Goal: Task Accomplishment & Management: Manage account settings

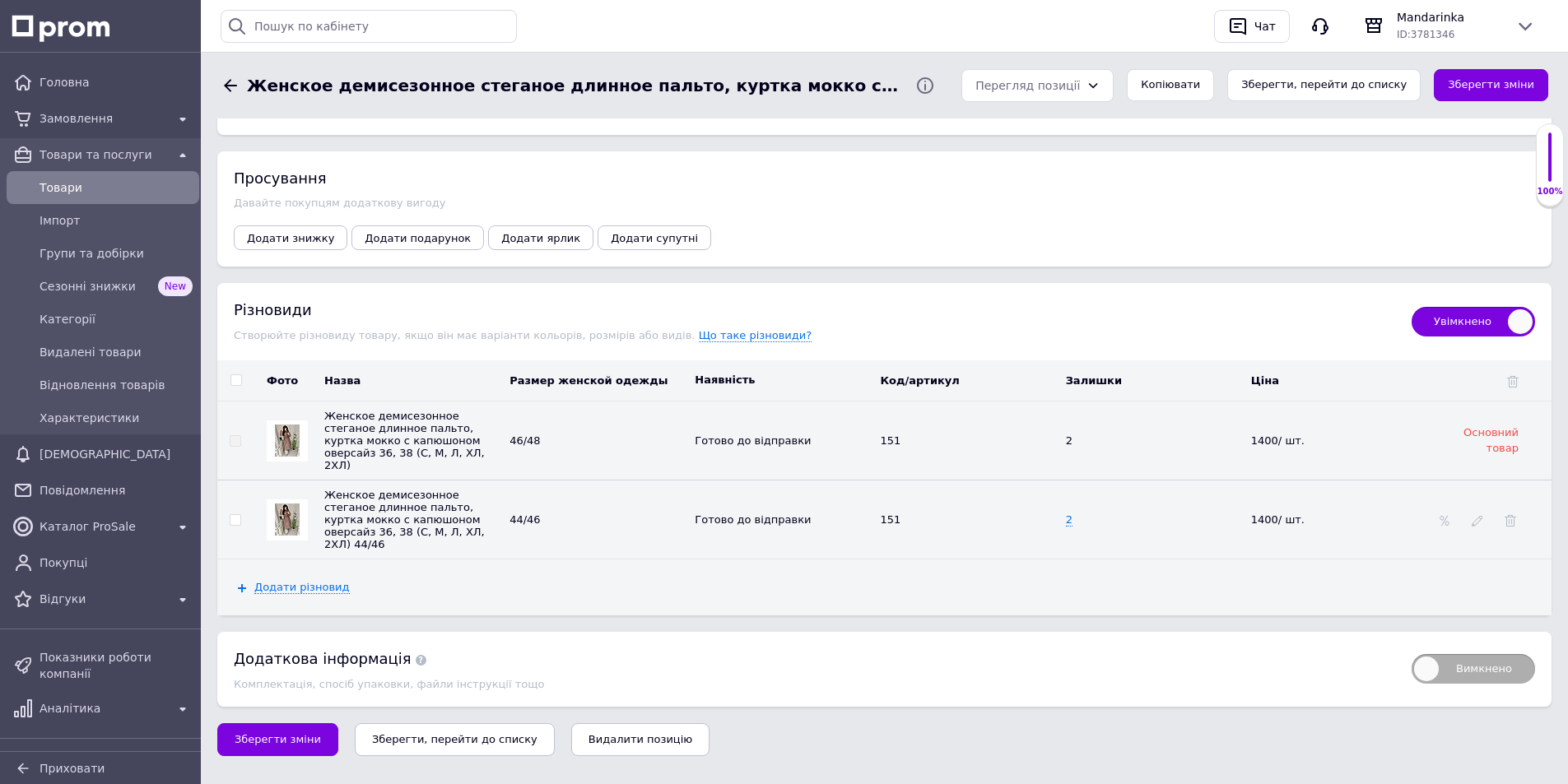
scroll to position [3401, 0]
click at [76, 191] on span "Товари" at bounding box center [116, 188] width 153 height 16
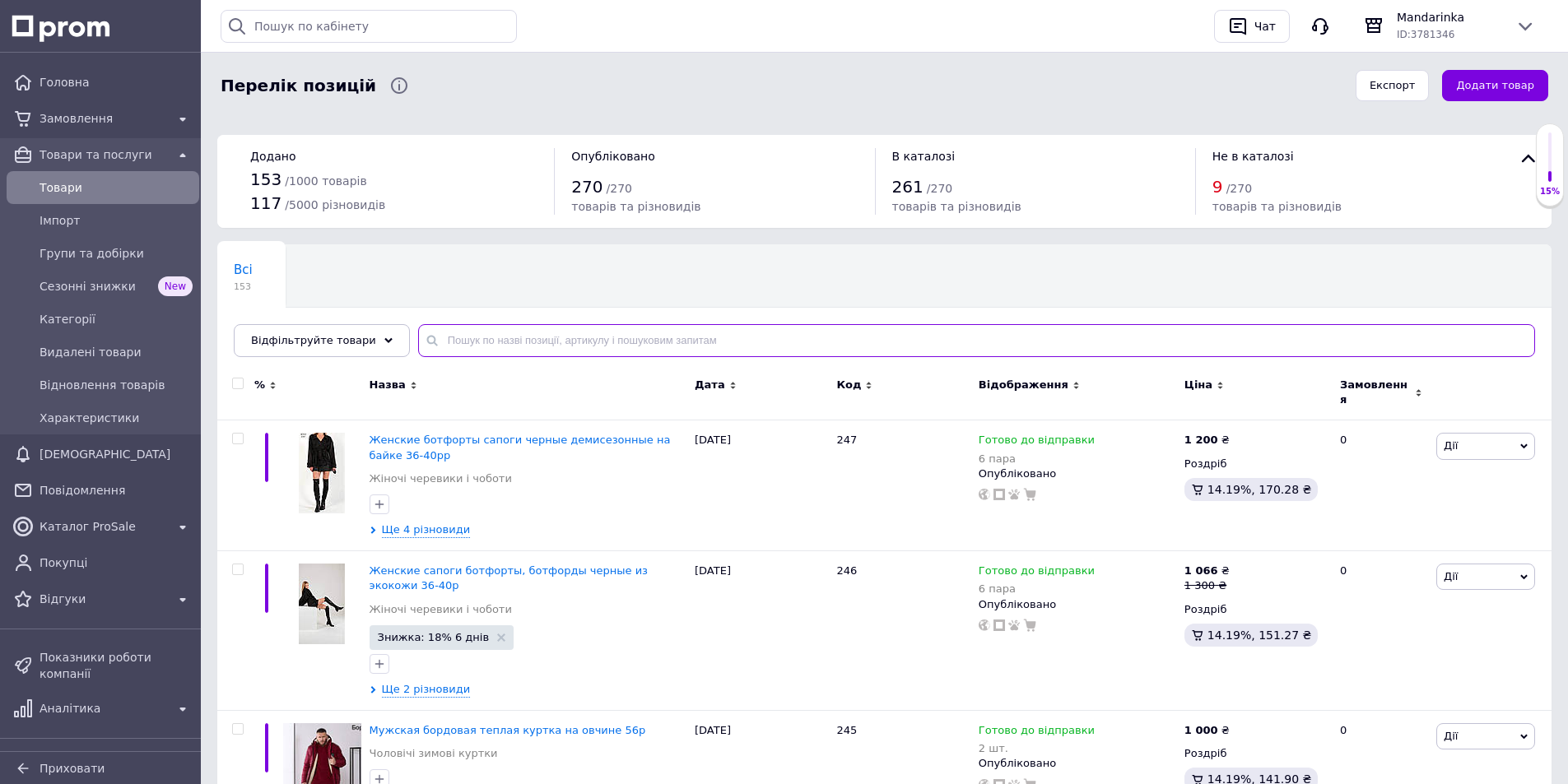
click at [461, 340] on input "text" at bounding box center [977, 341] width 1117 height 33
type input "пальто"
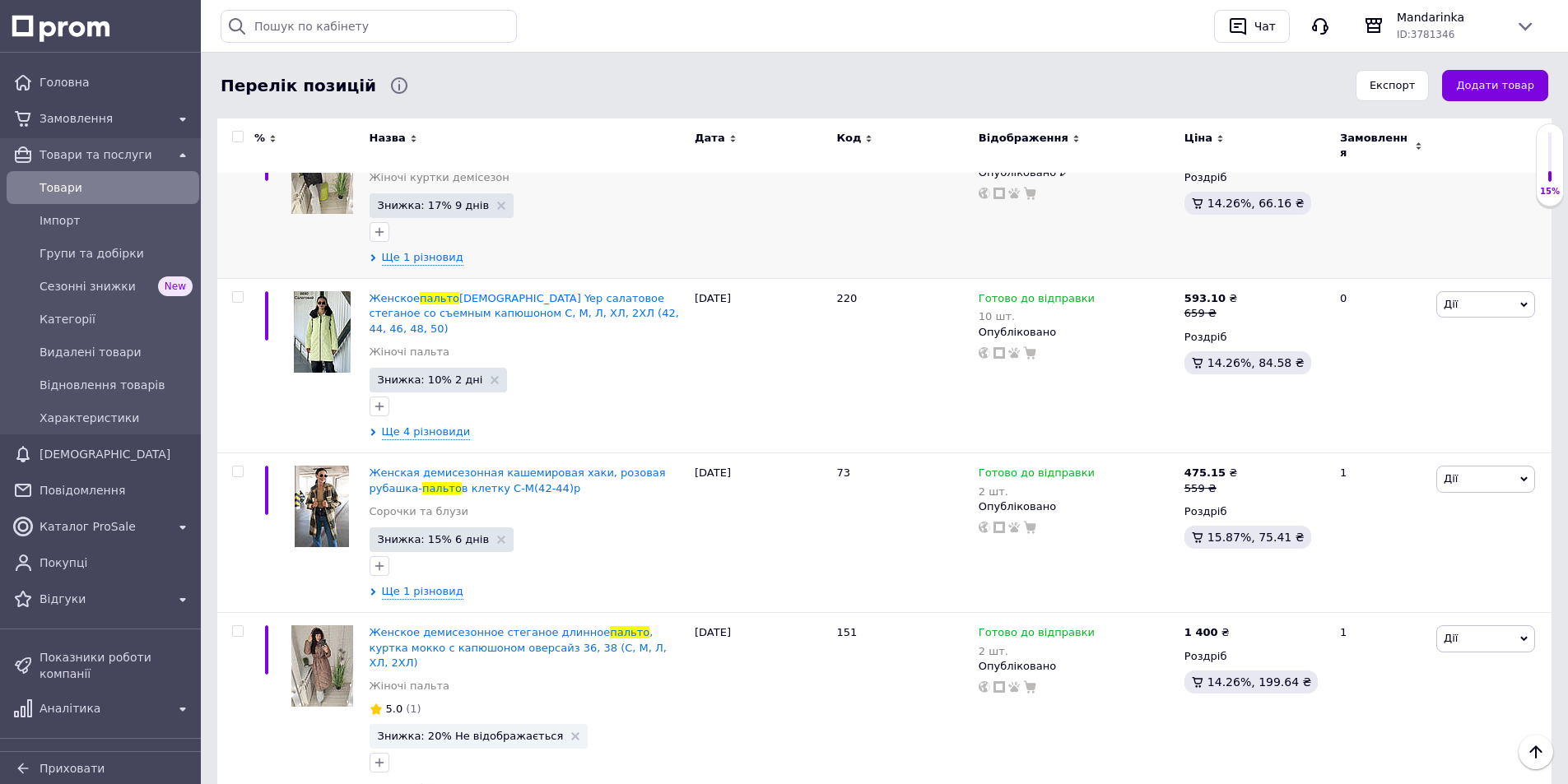
scroll to position [577, 0]
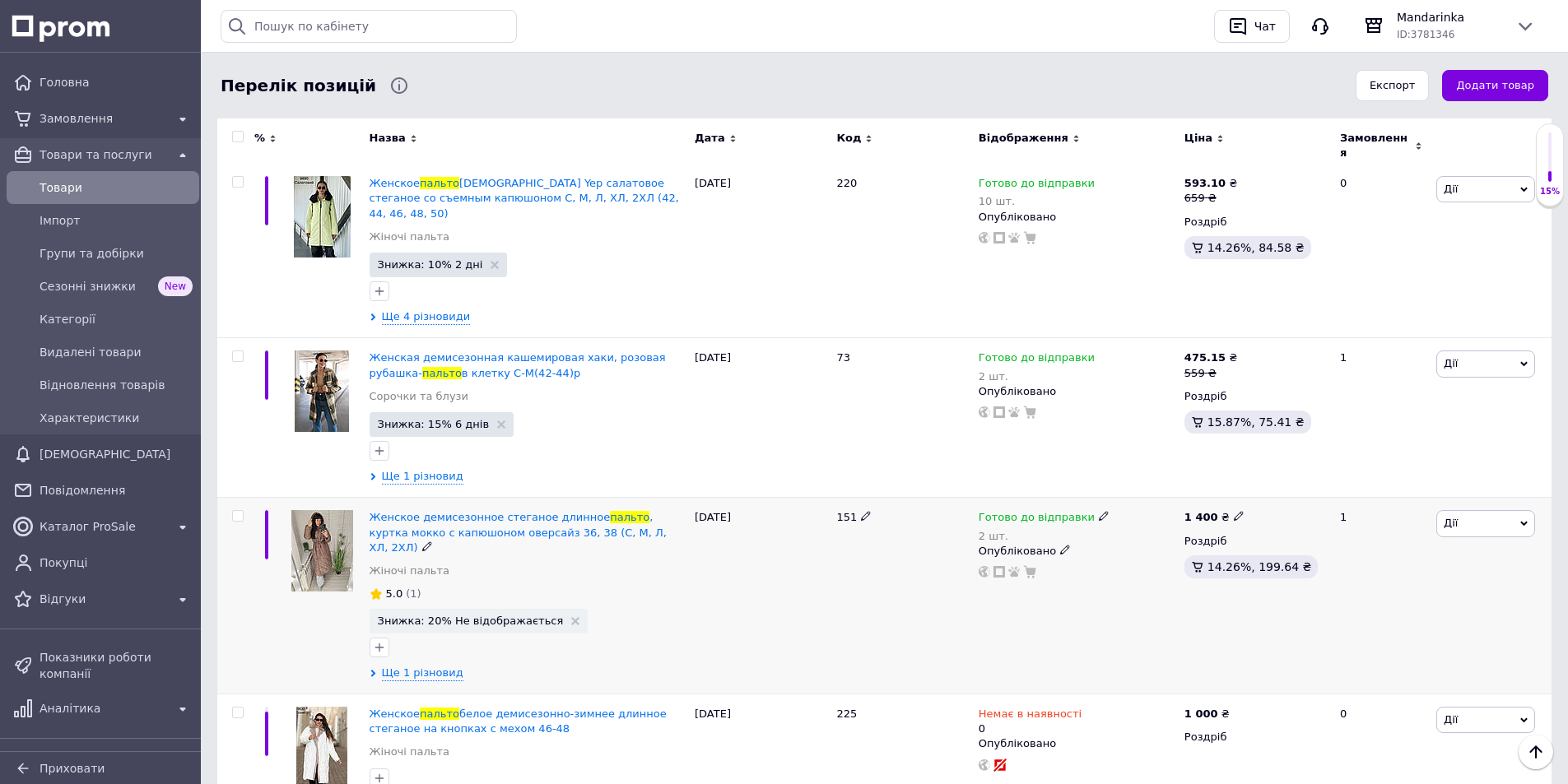
click at [1469, 510] on span "Дії" at bounding box center [1486, 523] width 99 height 26
click at [1405, 613] on li "Знижка" at bounding box center [1425, 624] width 218 height 23
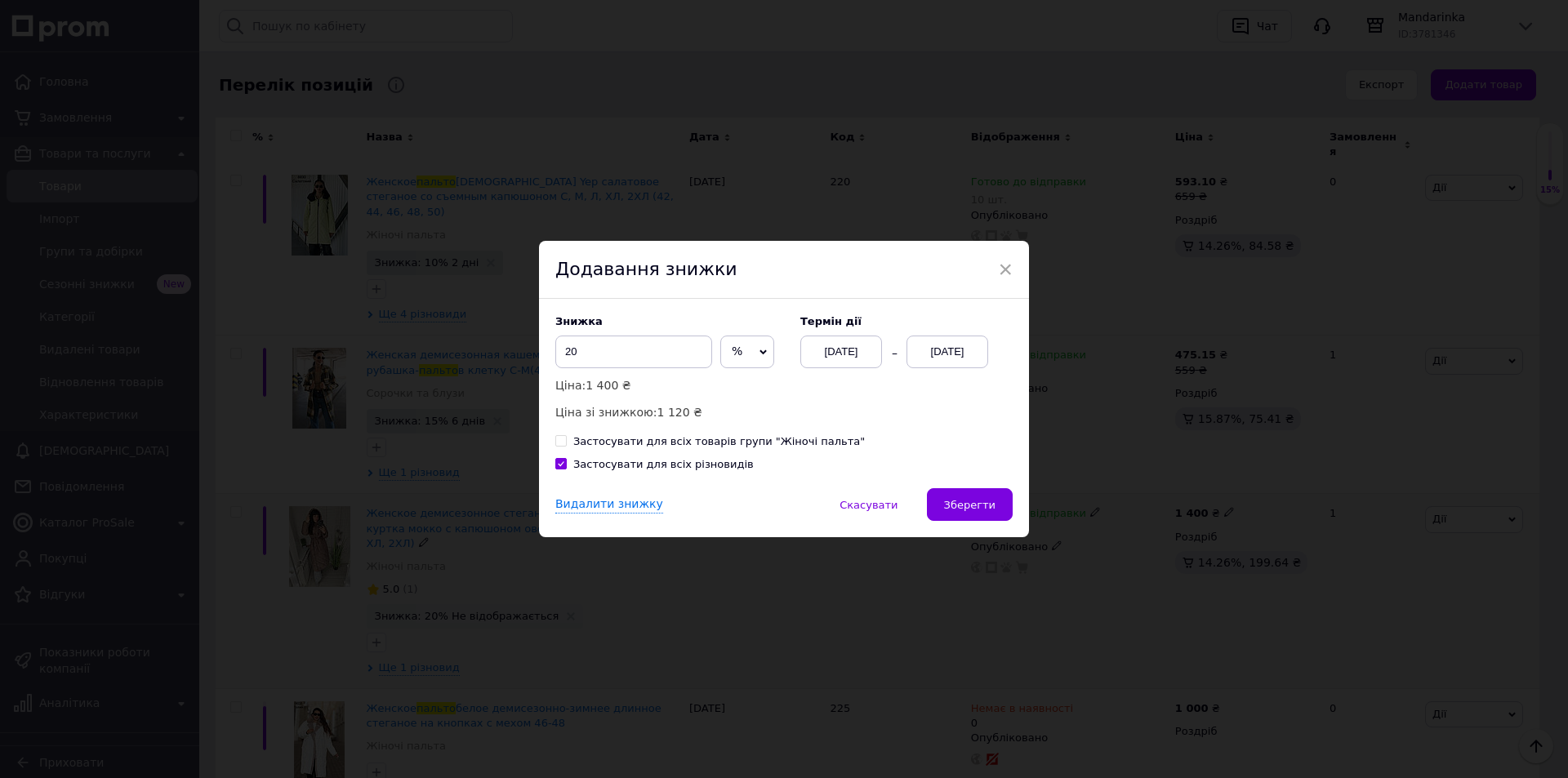
click at [937, 344] on div "[DATE]" at bounding box center [947, 352] width 81 height 33
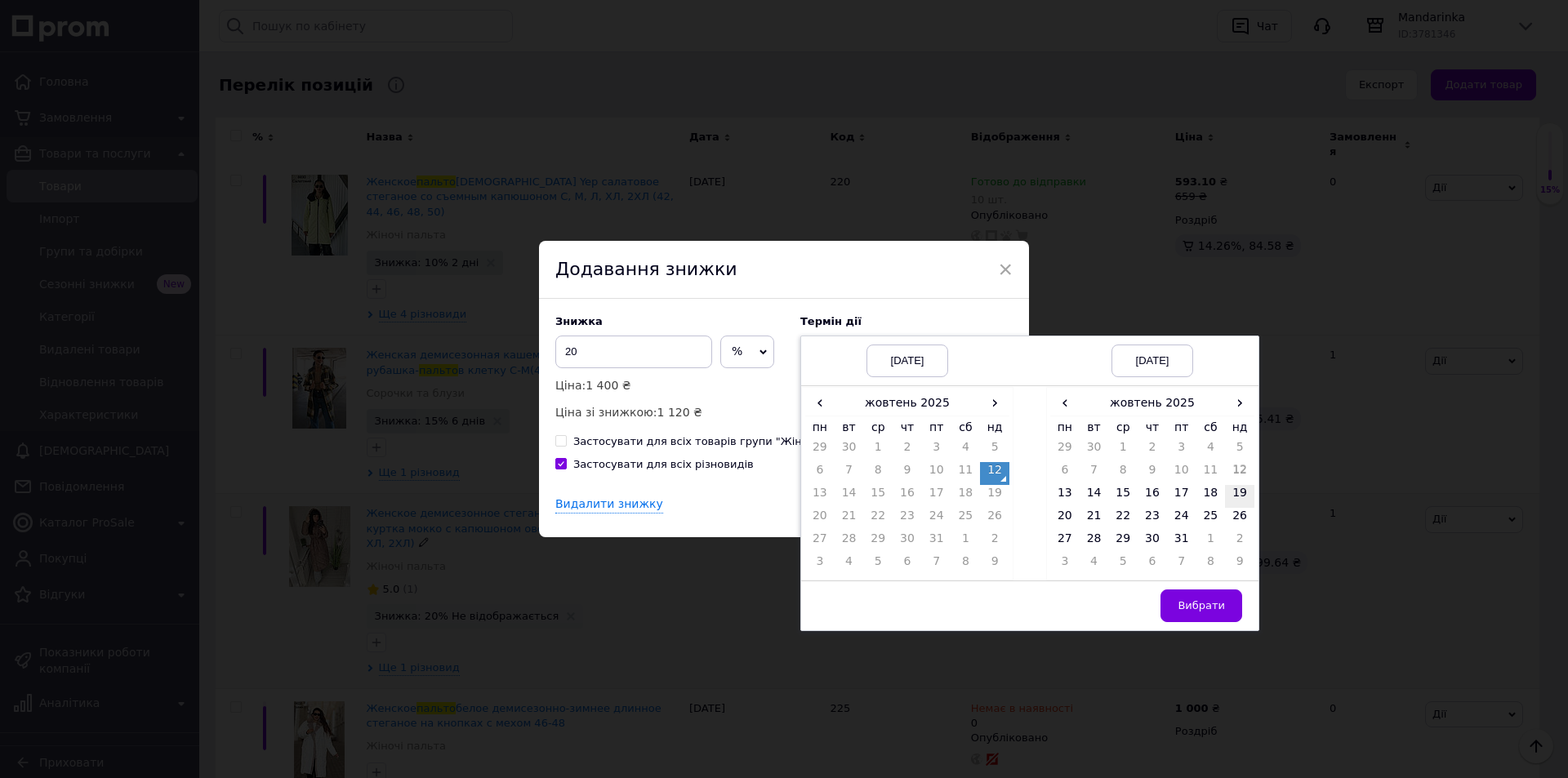
click at [1239, 491] on td "19" at bounding box center [1239, 497] width 29 height 23
drag, startPoint x: 1217, startPoint y: 604, endPoint x: 1149, endPoint y: 580, distance: 72.1
click at [1216, 603] on span "Вибрати" at bounding box center [1201, 606] width 47 height 12
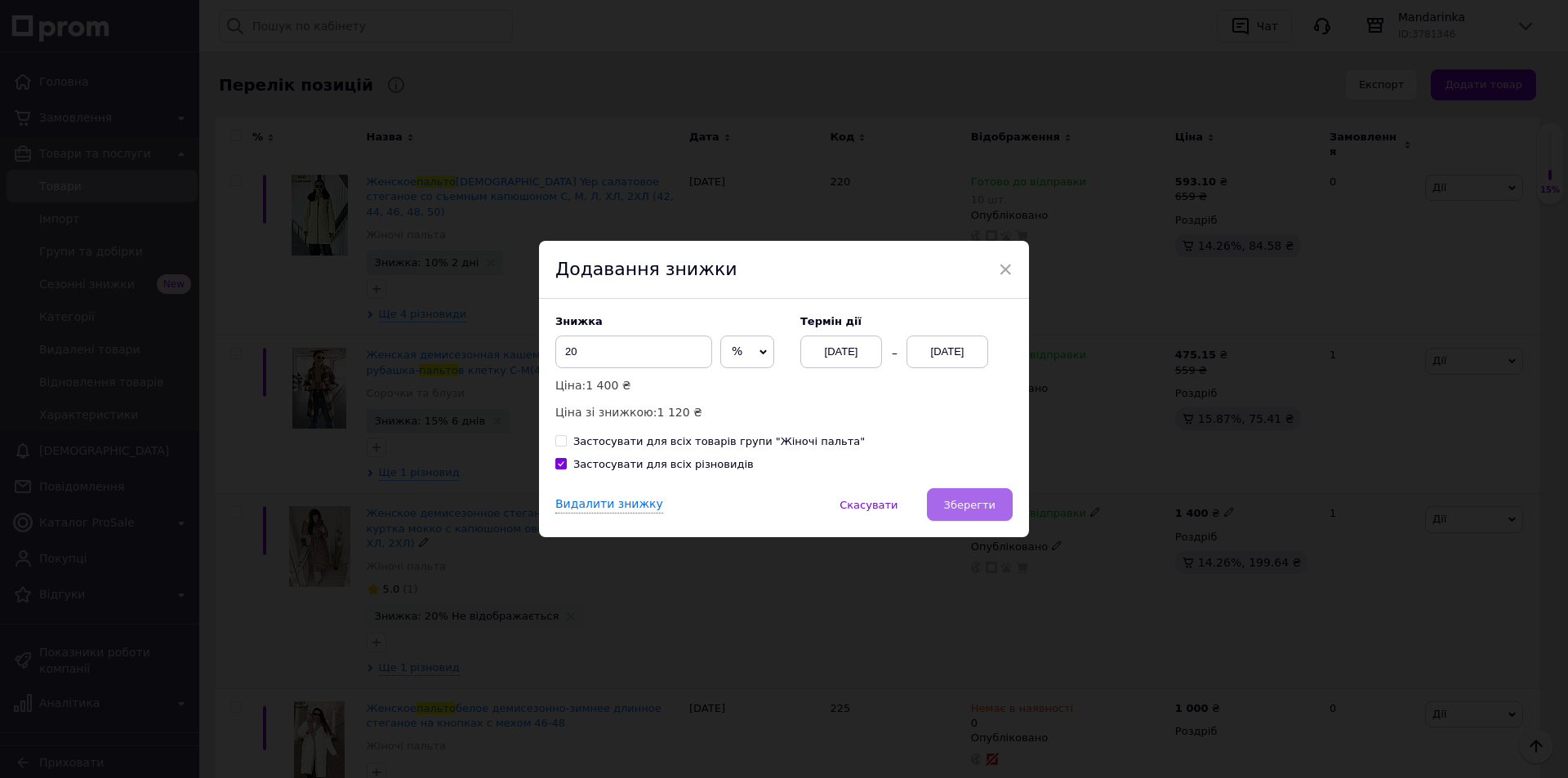
click at [975, 492] on button "Зберегти" at bounding box center [970, 504] width 86 height 33
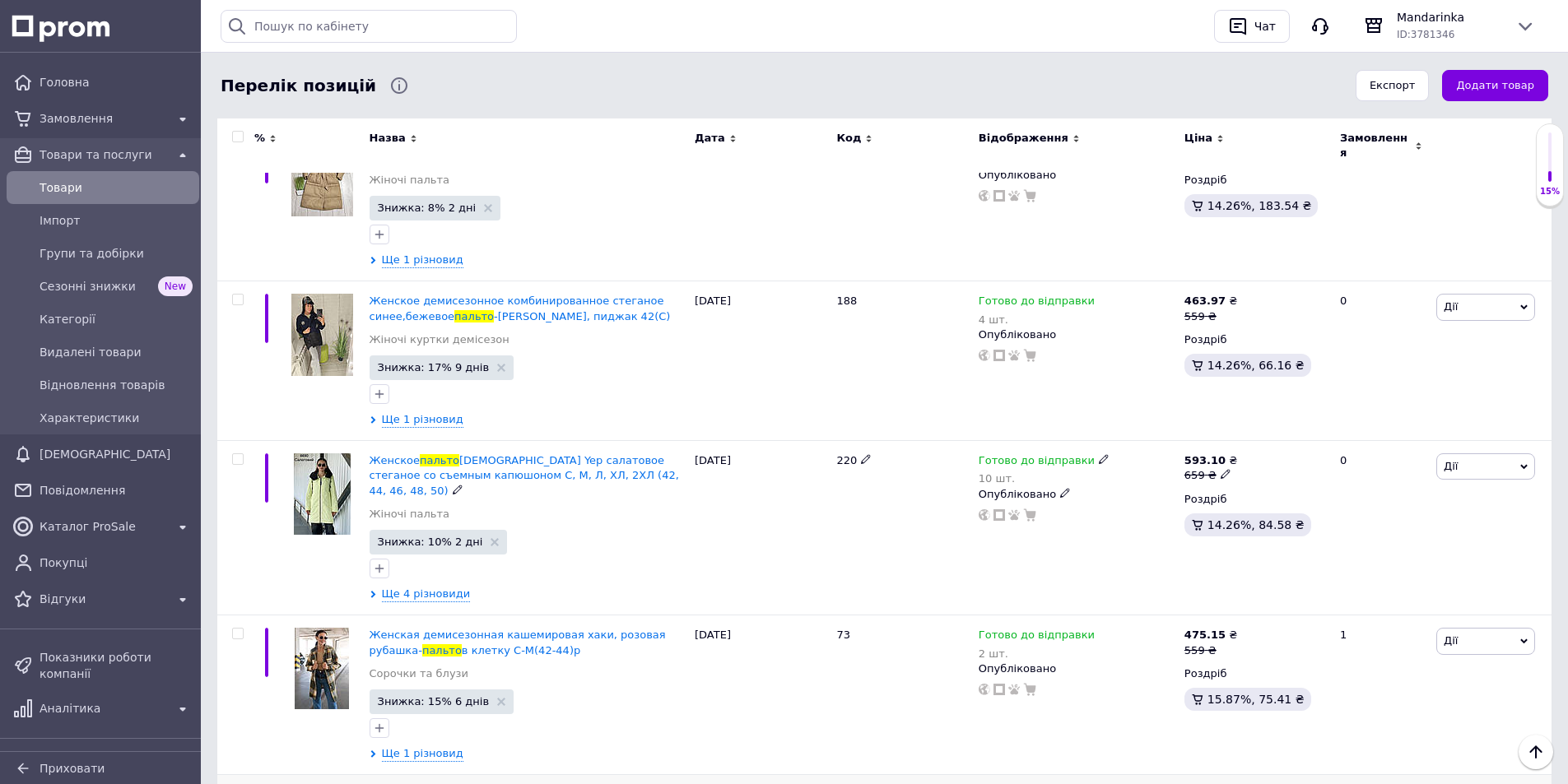
scroll to position [0, 0]
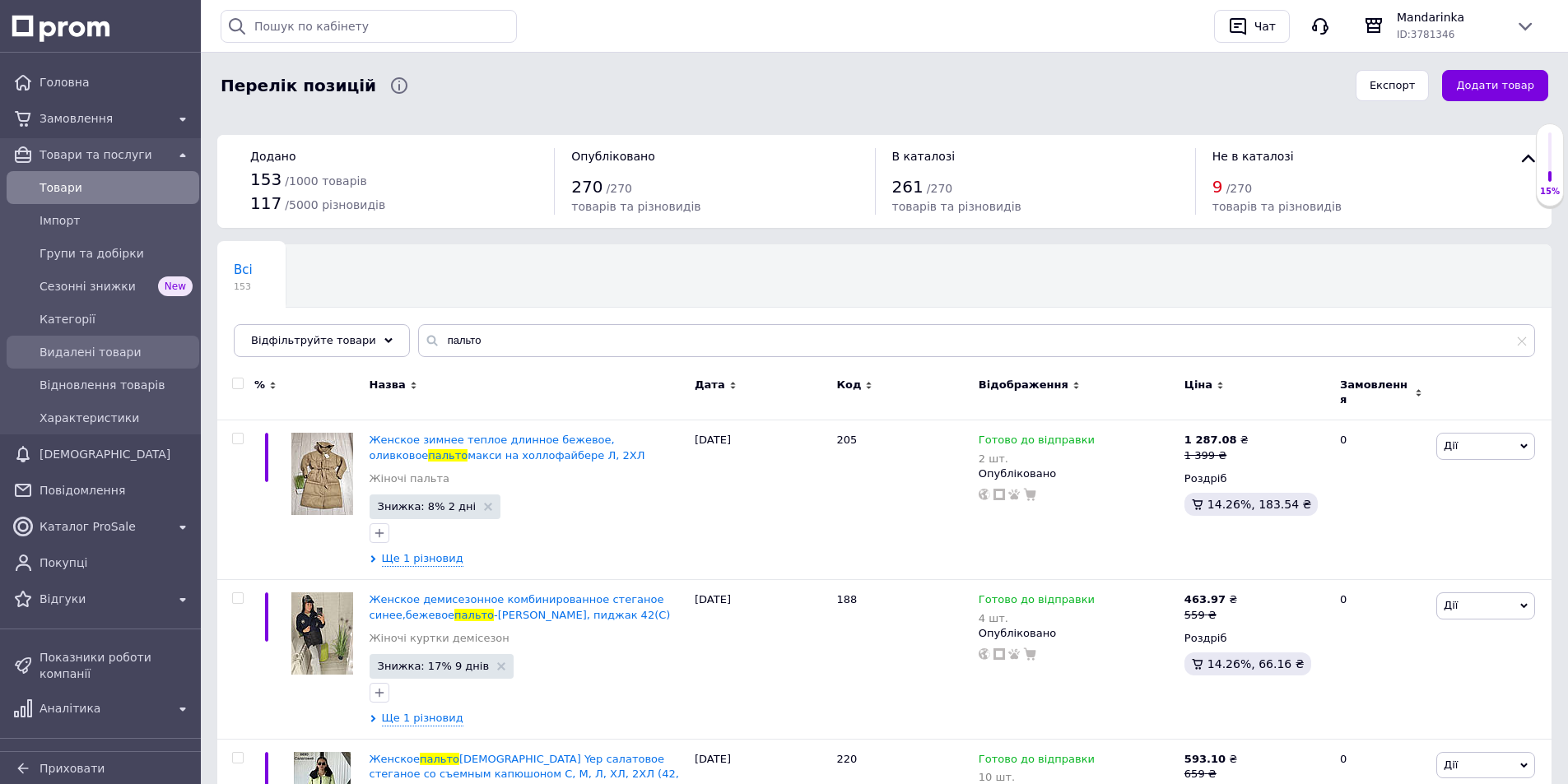
click at [81, 348] on span "Видалені товари" at bounding box center [116, 352] width 153 height 16
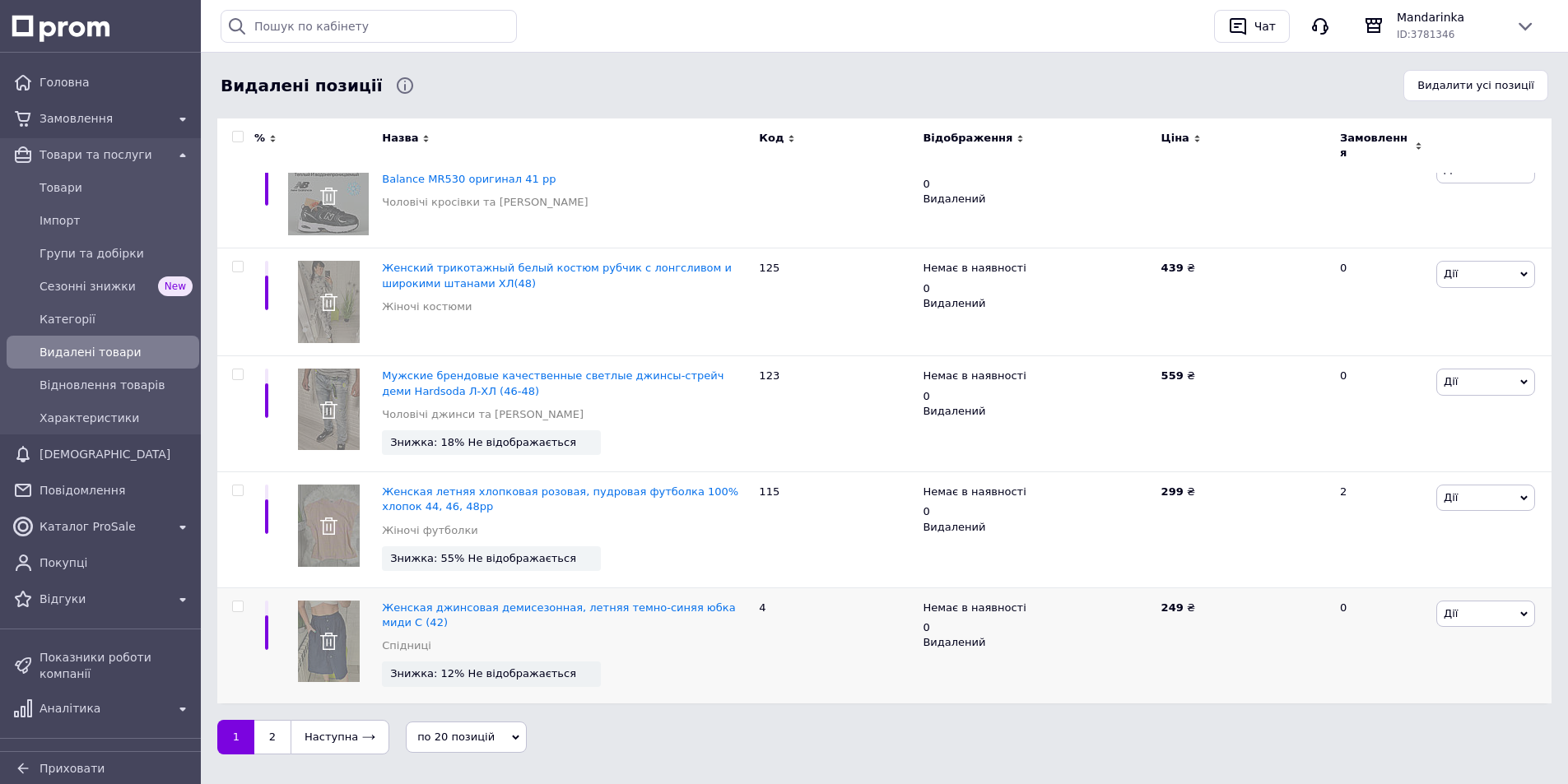
scroll to position [1731, 0]
click at [273, 718] on link "2" at bounding box center [272, 736] width 36 height 35
